Goal: Information Seeking & Learning: Learn about a topic

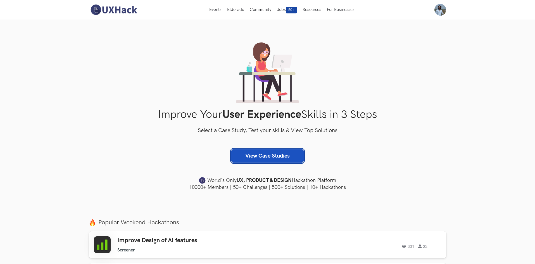
click at [275, 155] on link "View Case Studies" at bounding box center [267, 155] width 72 height 13
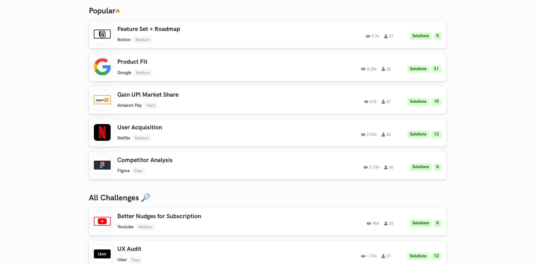
scroll to position [112, 0]
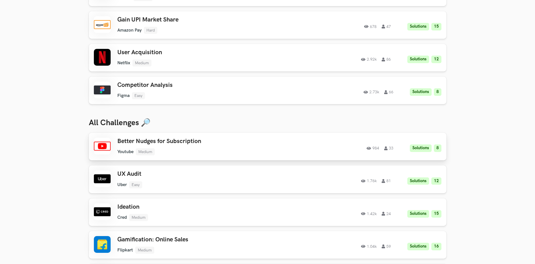
click at [165, 145] on h3 "Better Nudges for Subscription" at bounding box center [196, 141] width 159 height 7
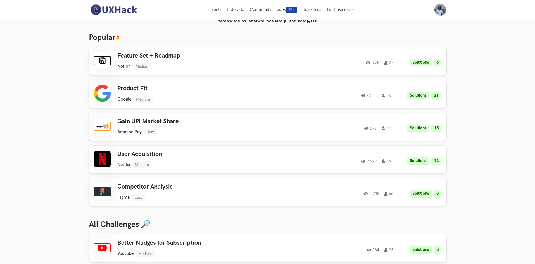
scroll to position [0, 0]
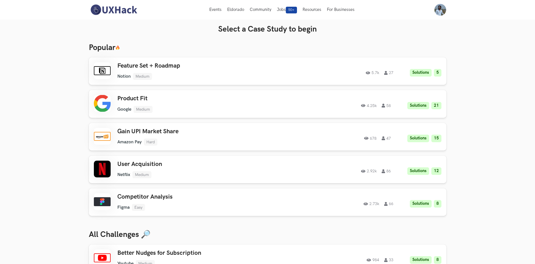
click at [113, 9] on img at bounding box center [114, 10] width 50 height 12
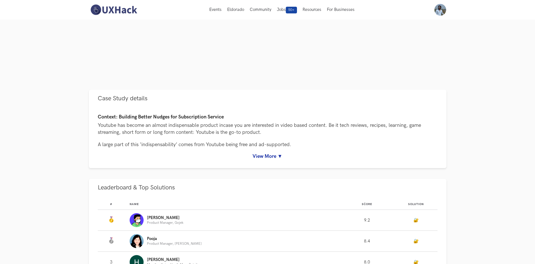
scroll to position [84, 0]
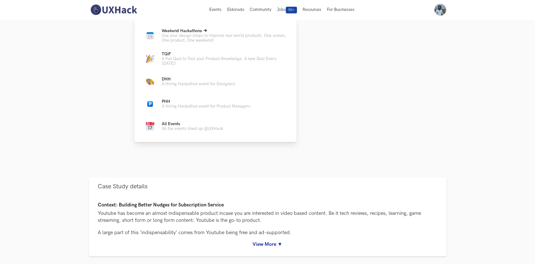
click at [182, 29] on span "Weekend Hackathons Live" at bounding box center [182, 31] width 40 height 5
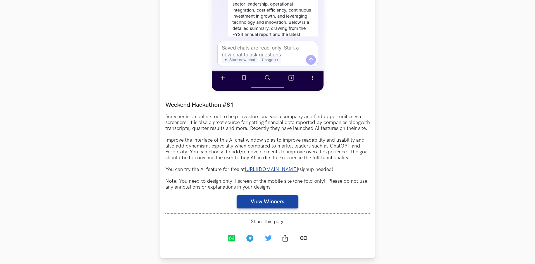
scroll to position [536, 0]
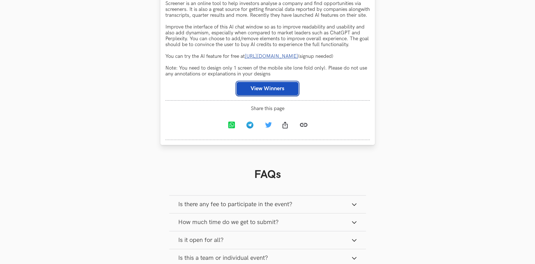
click at [270, 92] on button "View Winners" at bounding box center [268, 88] width 62 height 13
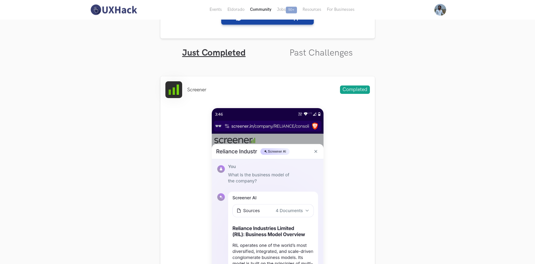
scroll to position [145, 0]
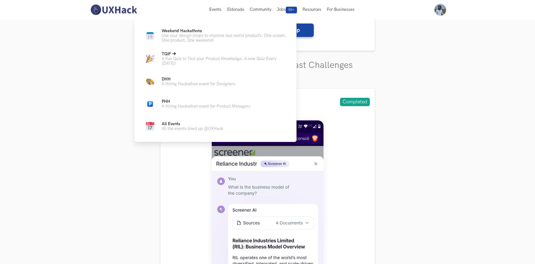
click at [182, 60] on p "A Fun Quiz to Test your Product Knowledge. A new Quiz Every Friday!" at bounding box center [225, 61] width 126 height 10
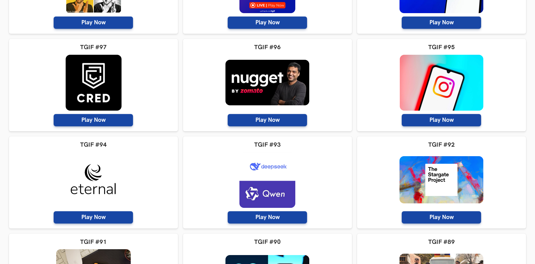
scroll to position [196, 0]
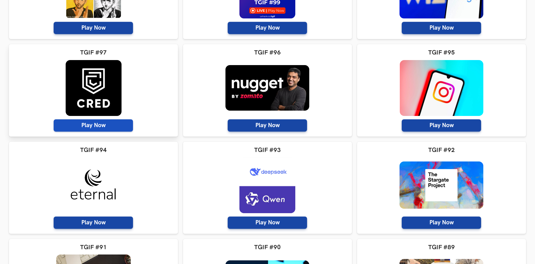
click at [96, 127] on span "Play Now" at bounding box center [93, 125] width 79 height 12
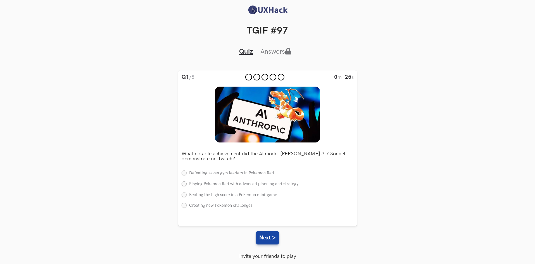
click at [185, 185] on label "Playing Pokemon Red with advanced planning and strategy" at bounding box center [240, 184] width 117 height 6
click at [185, 185] on input "Playing Pokemon Red with advanced planning and strategy" at bounding box center [184, 184] width 5 height 5
radio input "true"
click at [271, 234] on button "Next >" at bounding box center [267, 237] width 23 height 13
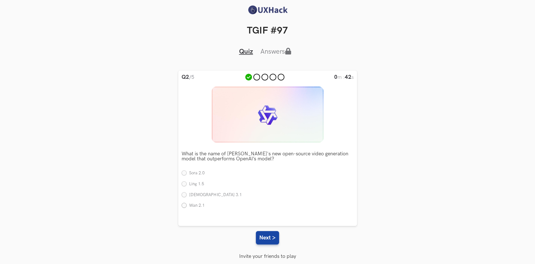
click at [185, 205] on label "Wan 2.1" at bounding box center [193, 206] width 23 height 6
click at [185, 205] on input "Wan 2.1" at bounding box center [184, 206] width 5 height 5
radio input "true"
click at [266, 235] on button "Next >" at bounding box center [267, 237] width 23 height 13
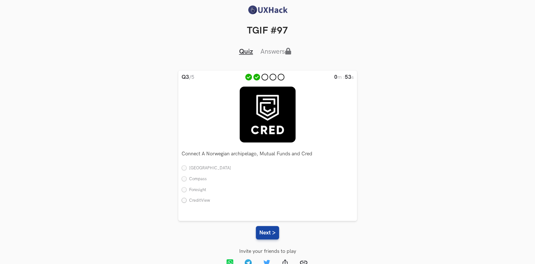
click at [183, 201] on label "CreditView" at bounding box center [196, 201] width 29 height 6
click at [183, 201] on input "CreditView" at bounding box center [184, 200] width 5 height 5
radio input "true"
click at [266, 232] on button "Next >" at bounding box center [267, 232] width 23 height 13
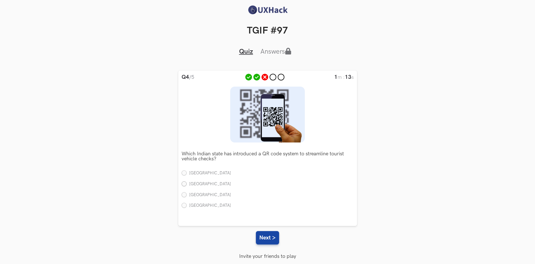
click at [183, 185] on label "Goa" at bounding box center [206, 184] width 49 height 6
click at [183, 185] on input "Goa" at bounding box center [184, 184] width 5 height 5
radio input "true"
click at [264, 241] on button "Next >" at bounding box center [267, 237] width 23 height 13
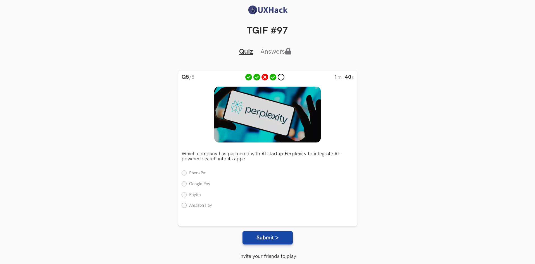
click at [185, 205] on label "Amazon Pay" at bounding box center [197, 206] width 30 height 6
click at [185, 205] on input "Amazon Pay" at bounding box center [184, 206] width 5 height 5
radio input "true"
click at [257, 235] on button "Submit >" at bounding box center [268, 237] width 50 height 13
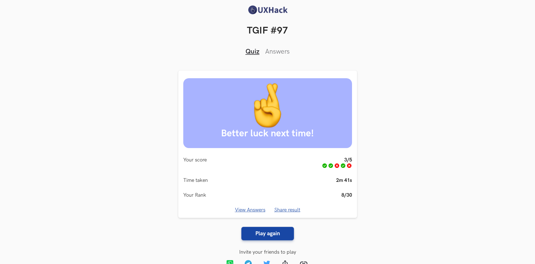
click at [255, 208] on link "View Answers" at bounding box center [250, 210] width 30 height 6
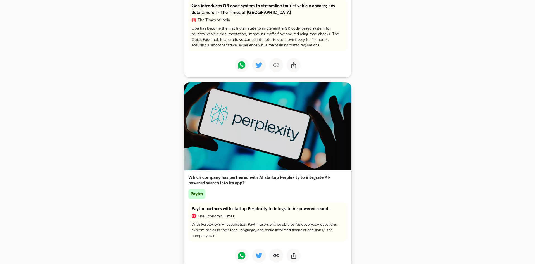
scroll to position [880, 0]
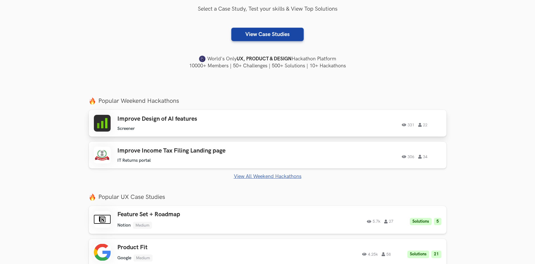
scroll to position [140, 0]
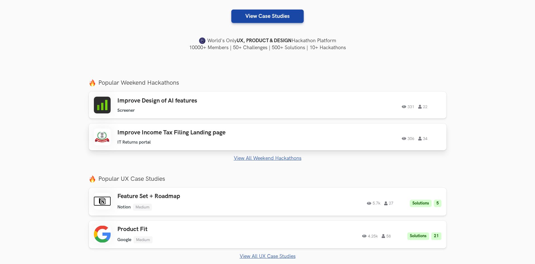
click at [167, 136] on h3 "Improve Income Tax Filing Landing page" at bounding box center [196, 132] width 159 height 7
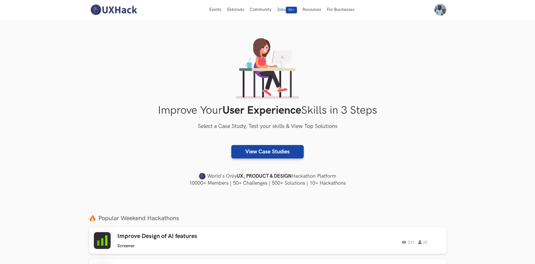
scroll to position [0, 0]
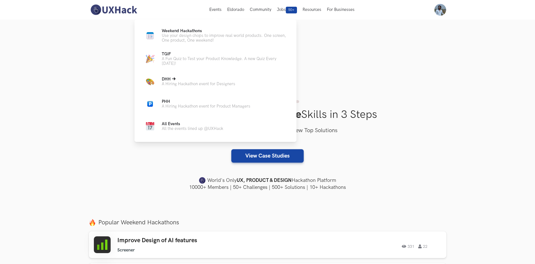
click at [176, 75] on link "DHH Live A Hiring Hackathon event for Designers" at bounding box center [215, 81] width 144 height 13
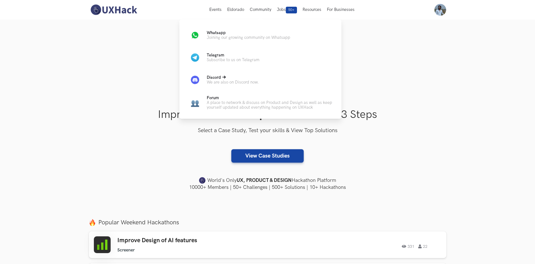
click at [216, 78] on span "Discord" at bounding box center [214, 77] width 14 height 5
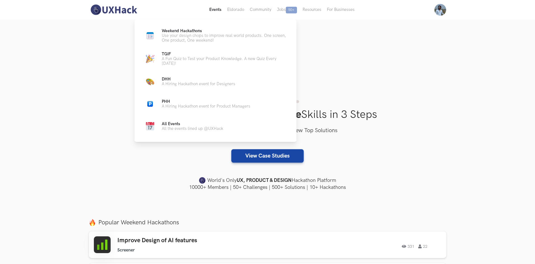
click at [215, 11] on button "Events Live" at bounding box center [216, 10] width 18 height 20
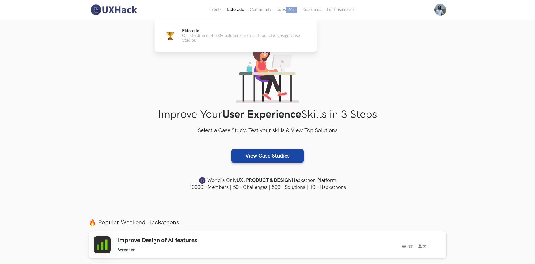
click at [240, 11] on button "Eldorado" at bounding box center [235, 10] width 23 height 20
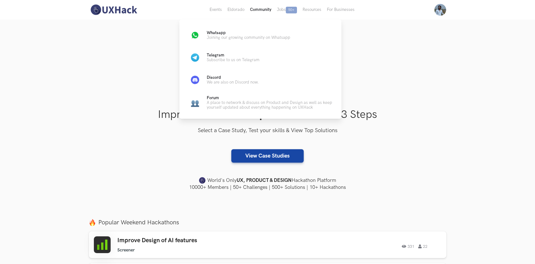
click at [266, 8] on button "Community" at bounding box center [260, 10] width 27 height 20
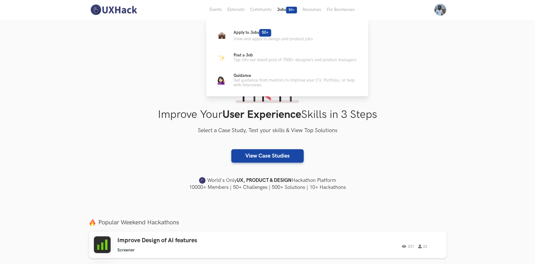
click at [280, 8] on button "Jobs 50+" at bounding box center [287, 10] width 25 height 20
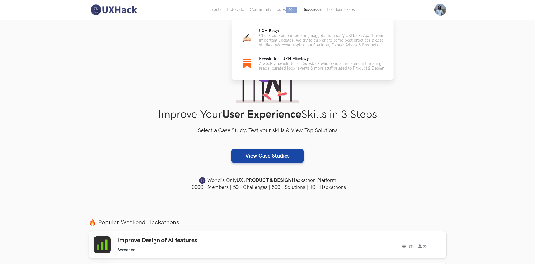
click at [318, 10] on button "Resources" at bounding box center [312, 10] width 25 height 20
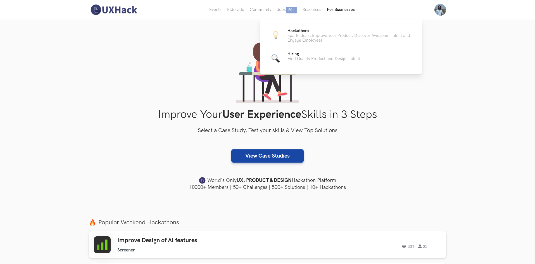
click at [337, 9] on button "For Businesses" at bounding box center [341, 10] width 34 height 20
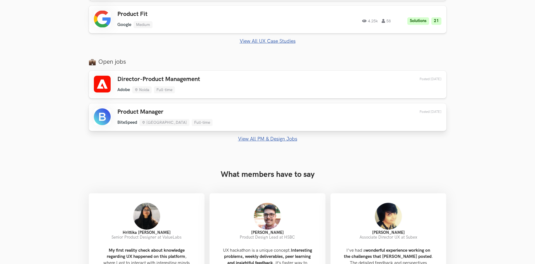
scroll to position [363, 0]
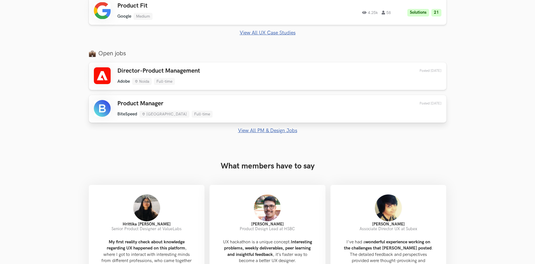
click at [231, 101] on div "Product Manager BiteSpeed Bengaluru Full-time BiteSpeed Bengaluru Full-time 1 d…" at bounding box center [268, 109] width 348 height 18
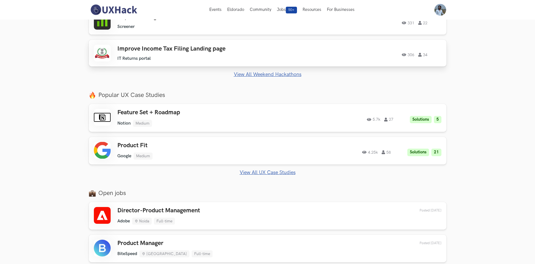
scroll to position [112, 0]
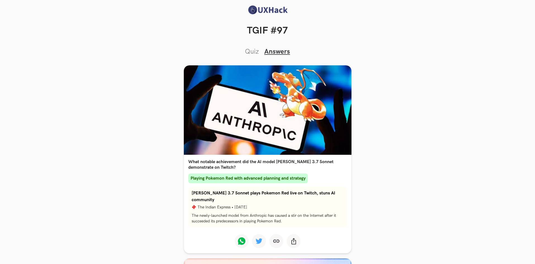
scroll to position [880, 0]
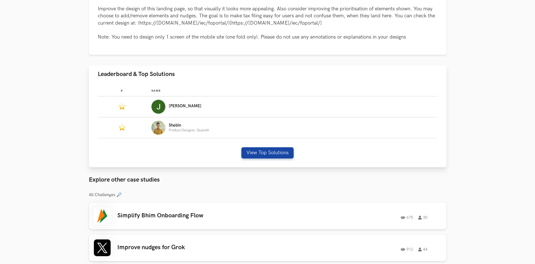
scroll to position [308, 0]
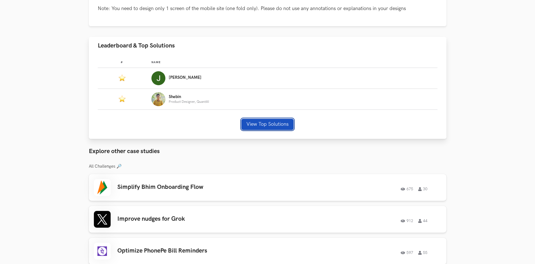
click at [276, 124] on button "View Top Solutions" at bounding box center [268, 124] width 52 height 11
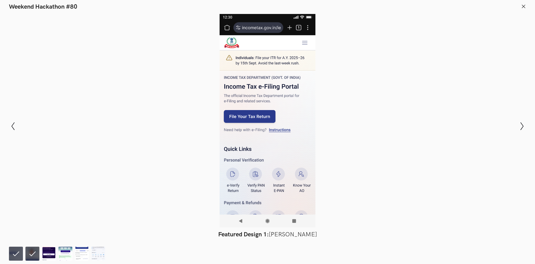
scroll to position [391, 0]
click at [13, 128] on icon at bounding box center [12, 126] width 3 height 8
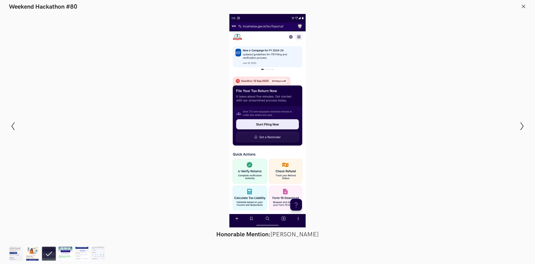
scroll to position [0, 36]
click at [524, 6] on line at bounding box center [524, 6] width 3 height 3
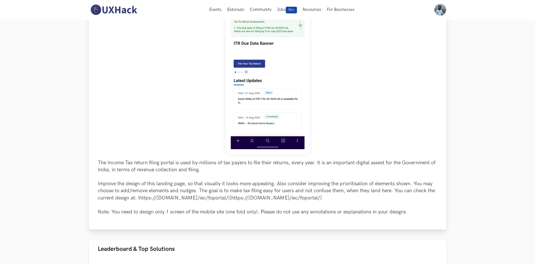
scroll to position [0, 0]
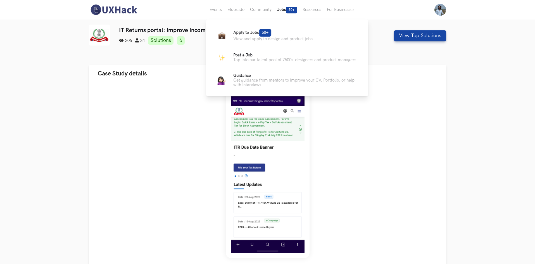
click at [282, 10] on button "Jobs 50+" at bounding box center [287, 10] width 25 height 20
click at [247, 33] on span "Apply to Jobs 50+" at bounding box center [253, 32] width 38 height 5
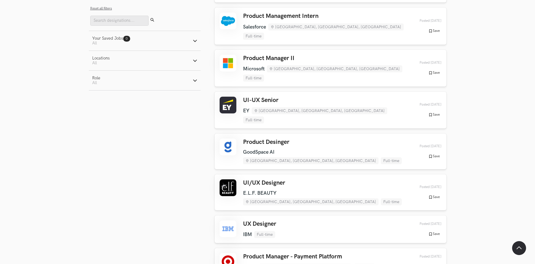
scroll to position [587, 0]
